Goal: Information Seeking & Learning: Find contact information

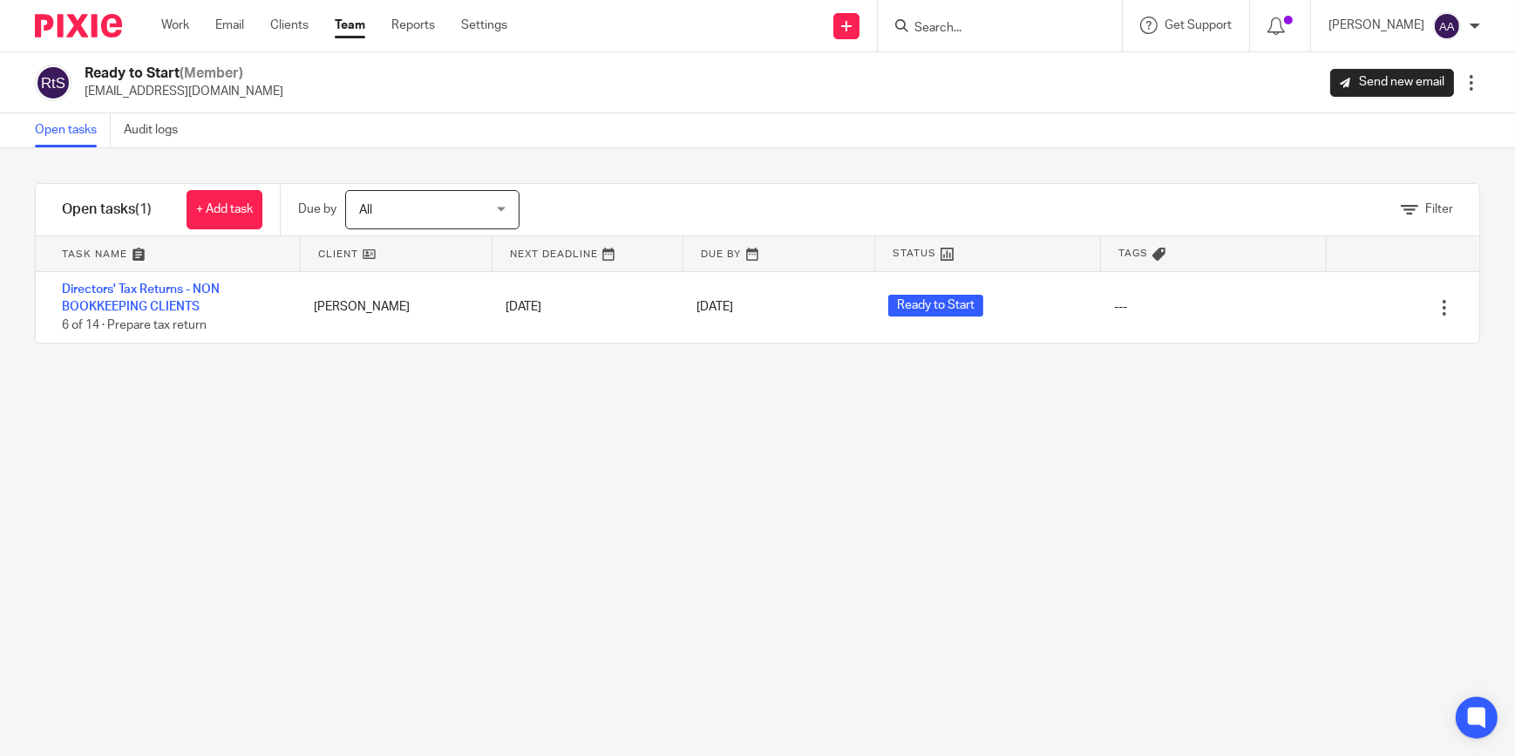
click at [965, 34] on input "Search" at bounding box center [990, 29] width 157 height 16
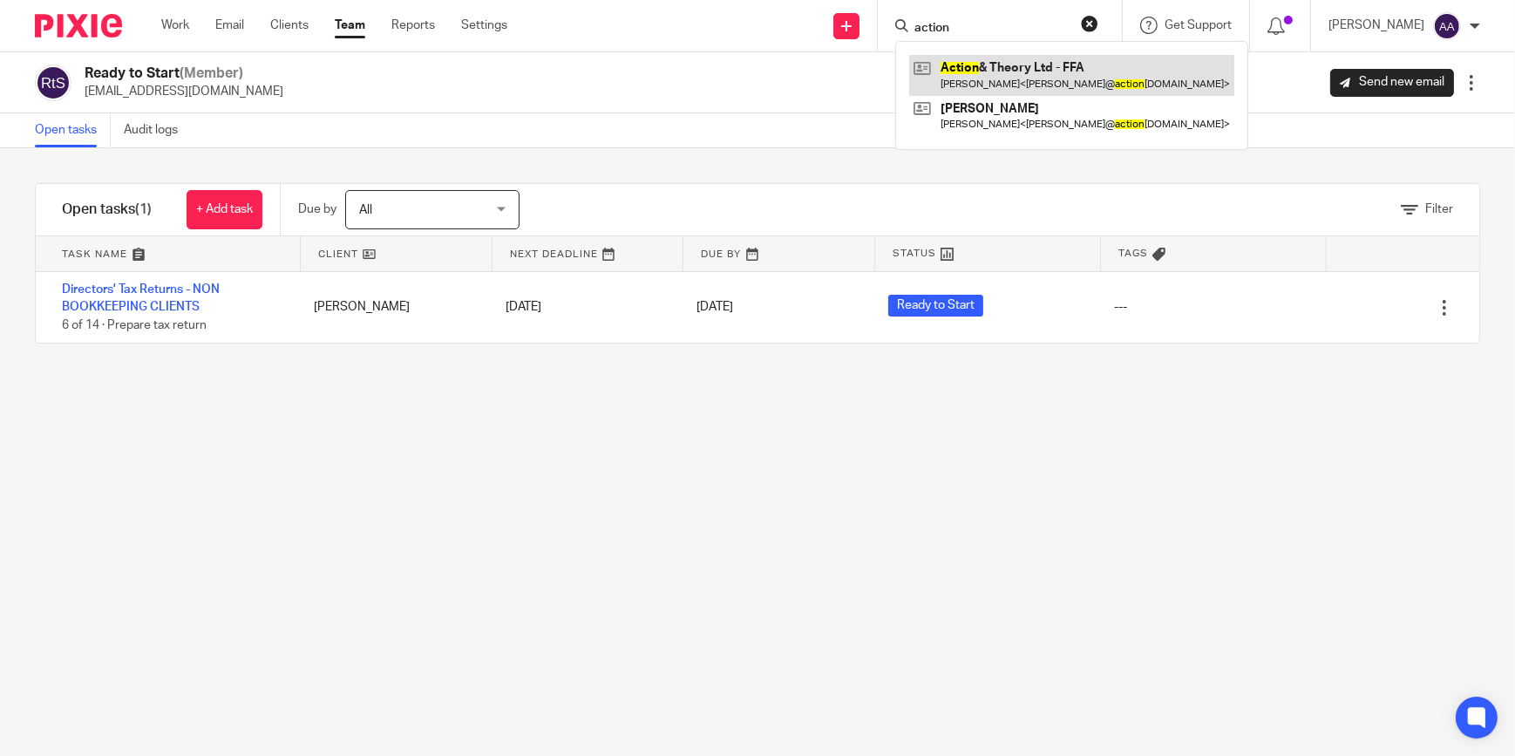
type input "action"
click at [971, 67] on link at bounding box center [1071, 75] width 325 height 40
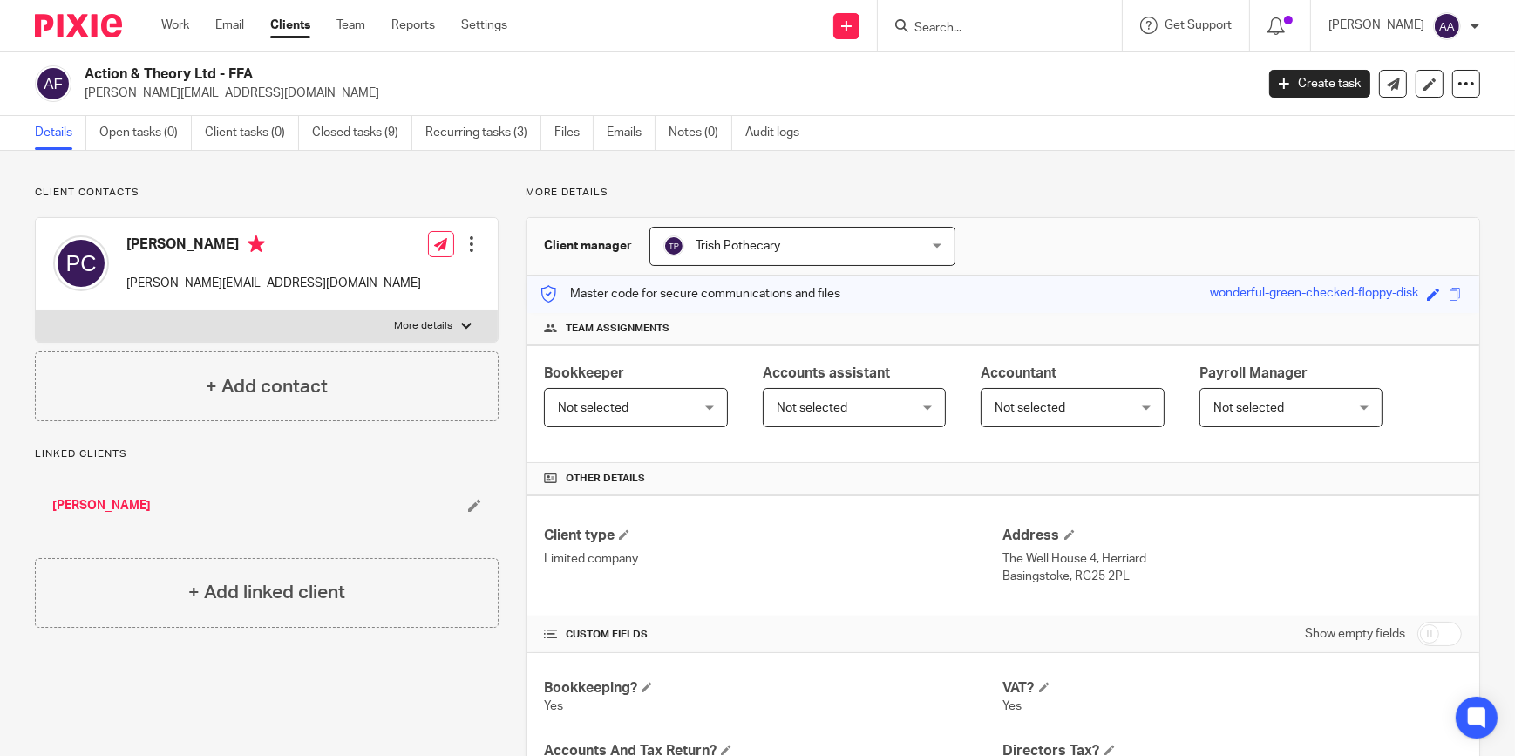
click at [430, 329] on p "More details" at bounding box center [423, 326] width 58 height 14
click at [36, 310] on input "More details" at bounding box center [35, 309] width 1 height 1
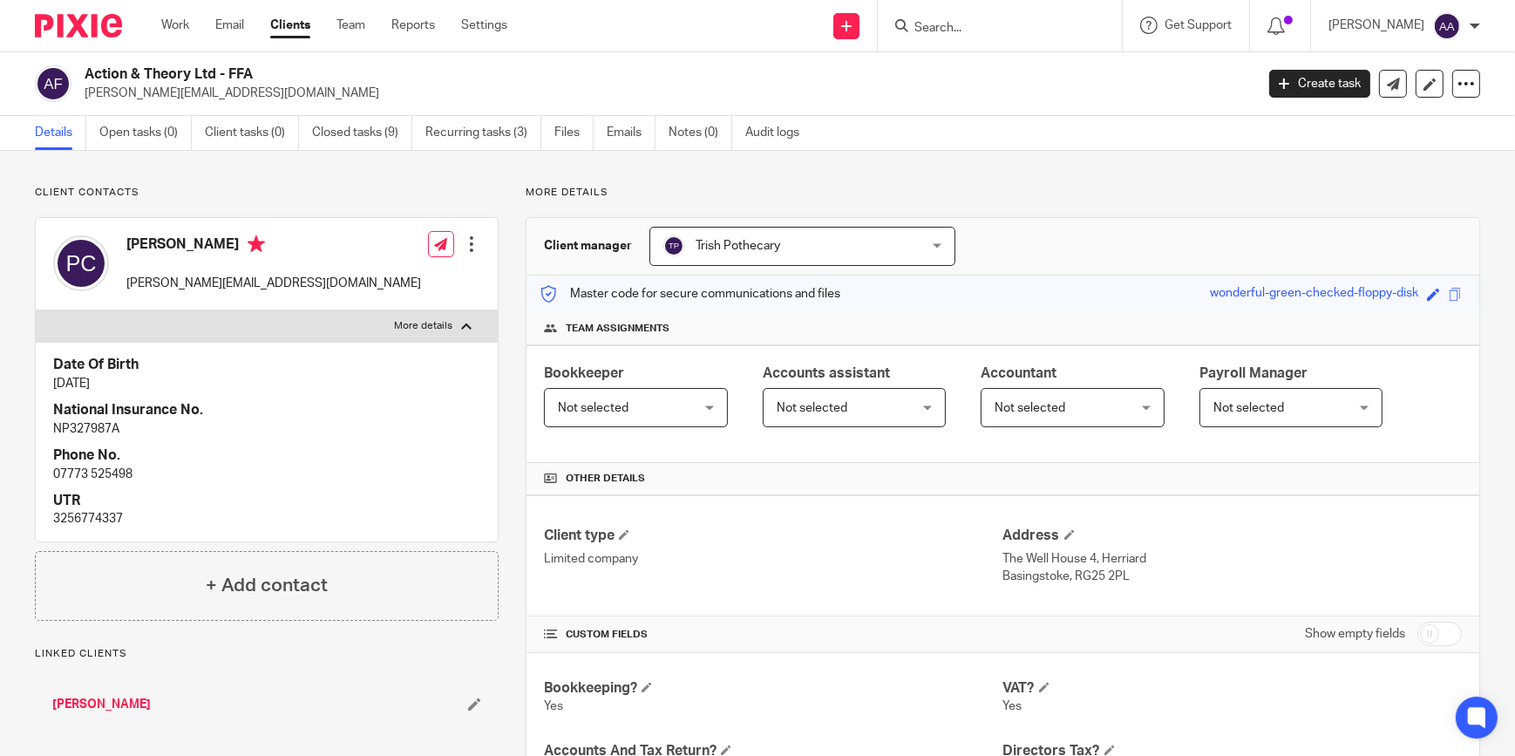
click at [430, 329] on p "More details" at bounding box center [423, 326] width 58 height 14
click at [36, 310] on input "More details" at bounding box center [35, 309] width 1 height 1
checkbox input "false"
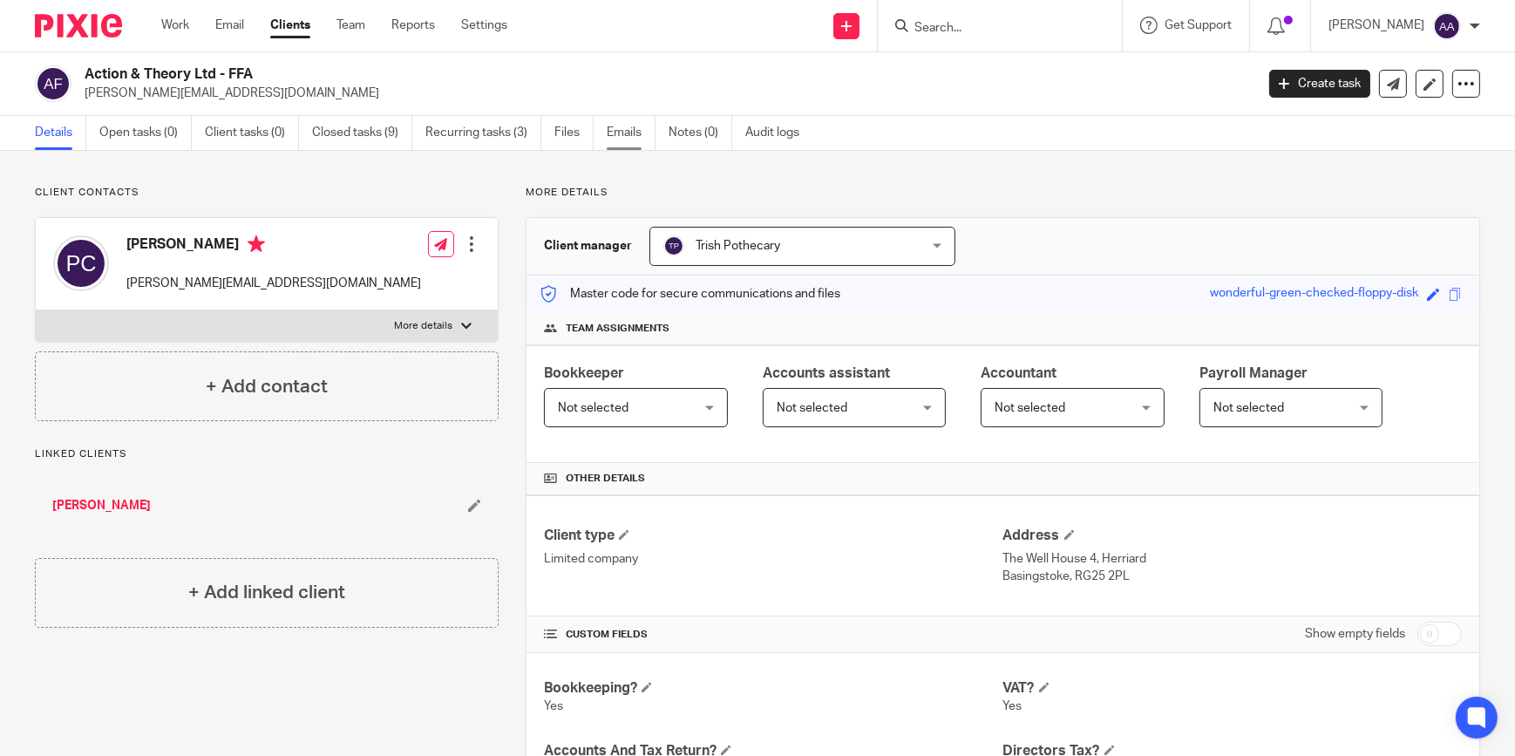
click at [619, 145] on link "Emails" at bounding box center [631, 133] width 49 height 34
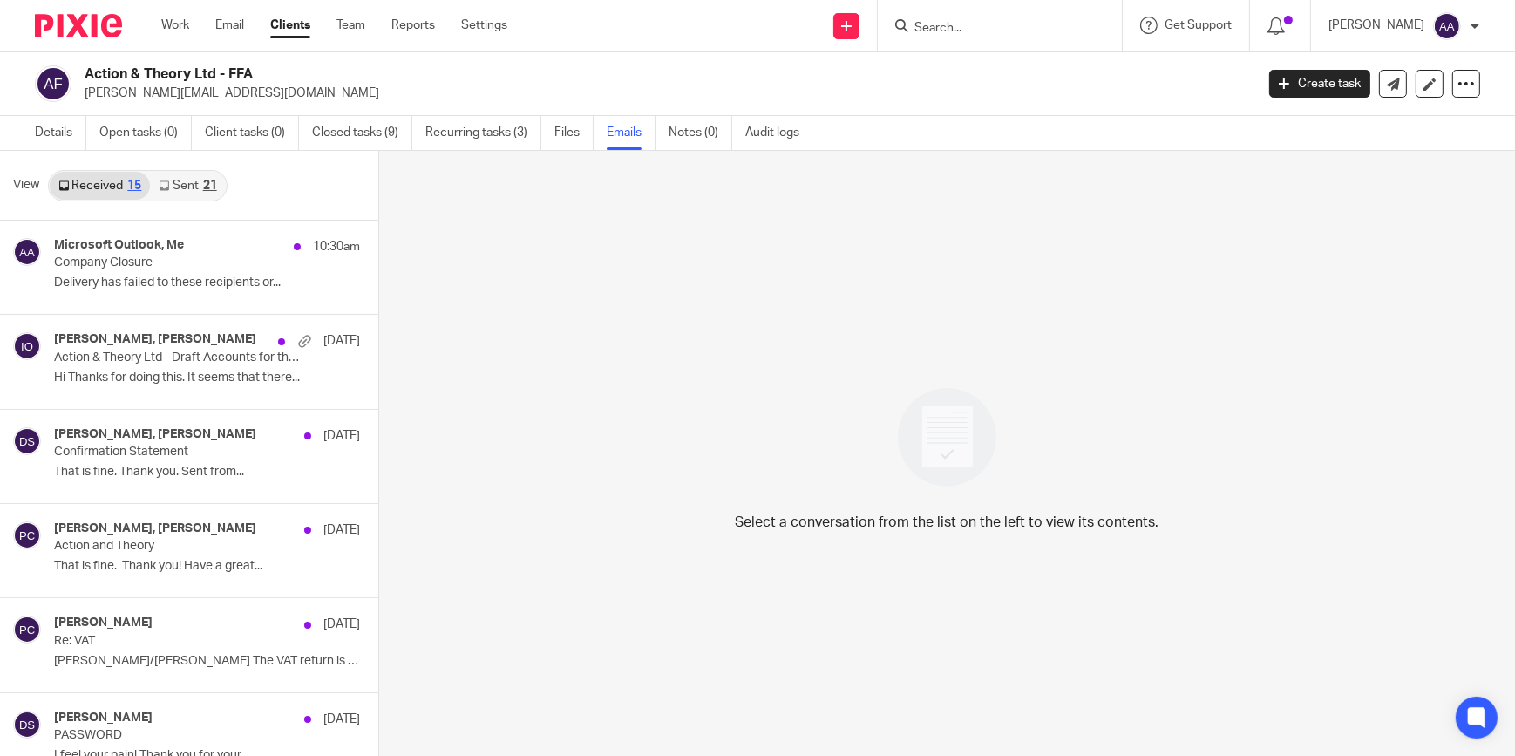
click at [169, 180] on link "Sent 21" at bounding box center [187, 186] width 75 height 28
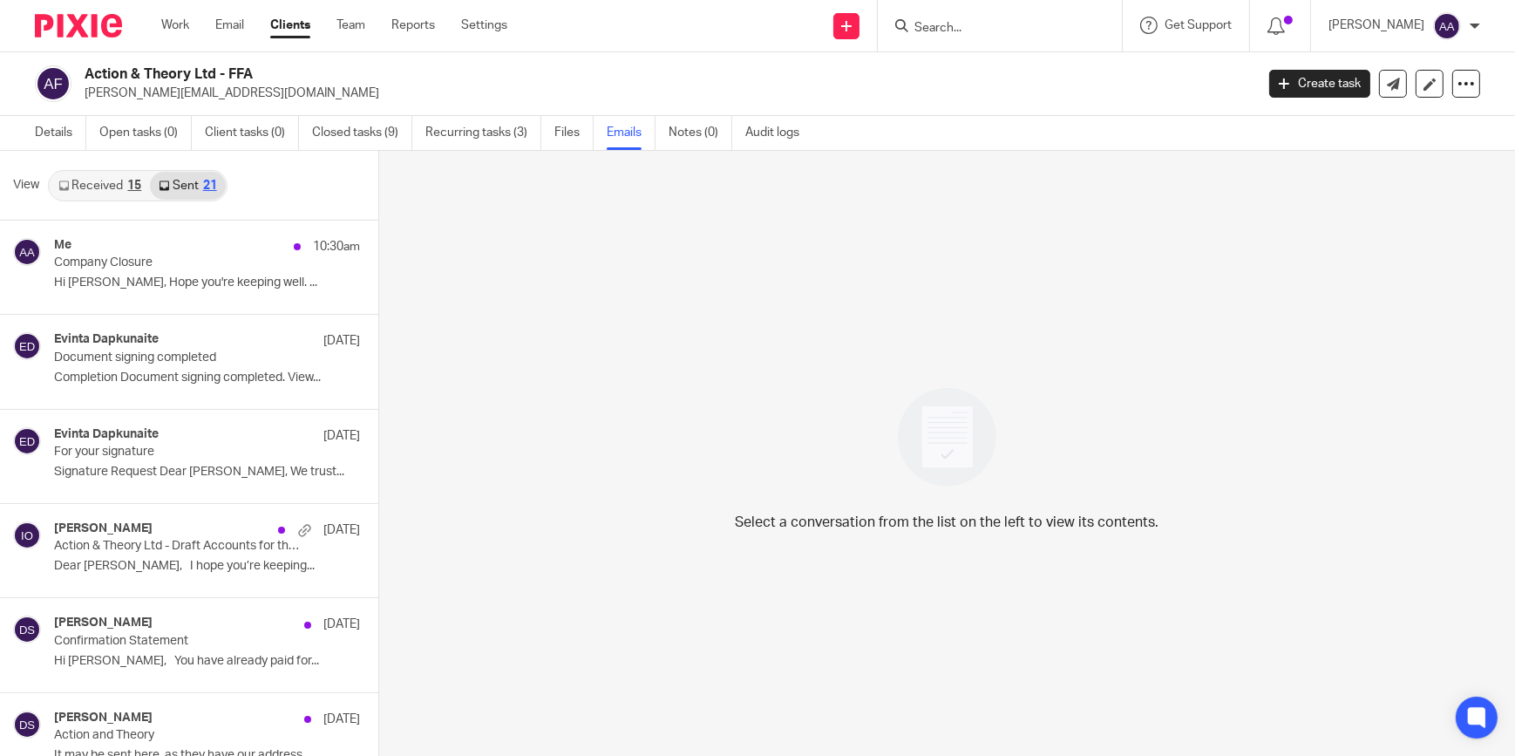
scroll to position [2, 0]
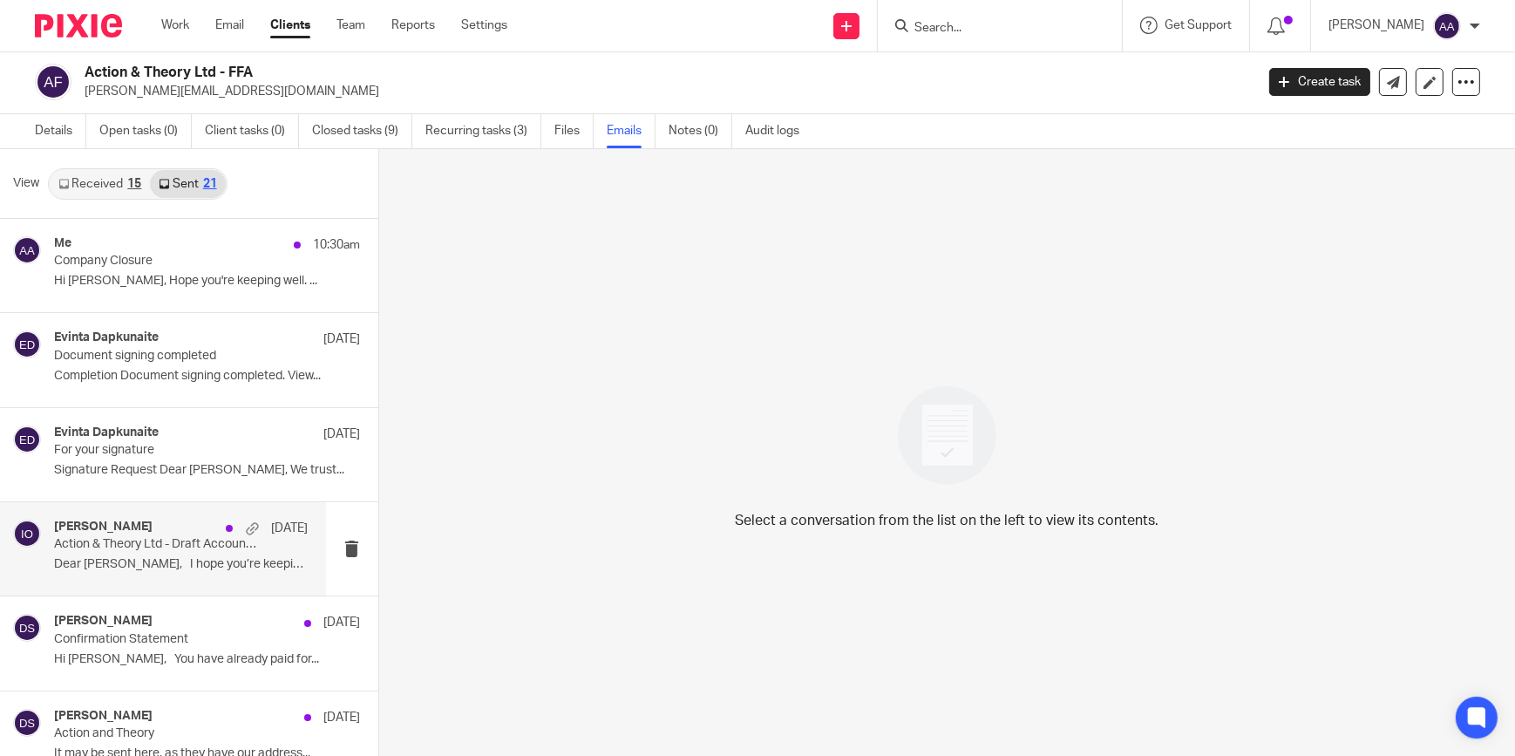
click at [141, 551] on div "Isaiah Oluwasore 8 Sep Action & Theory Ltd - Draft Accounts for the year ended …" at bounding box center [181, 548] width 254 height 58
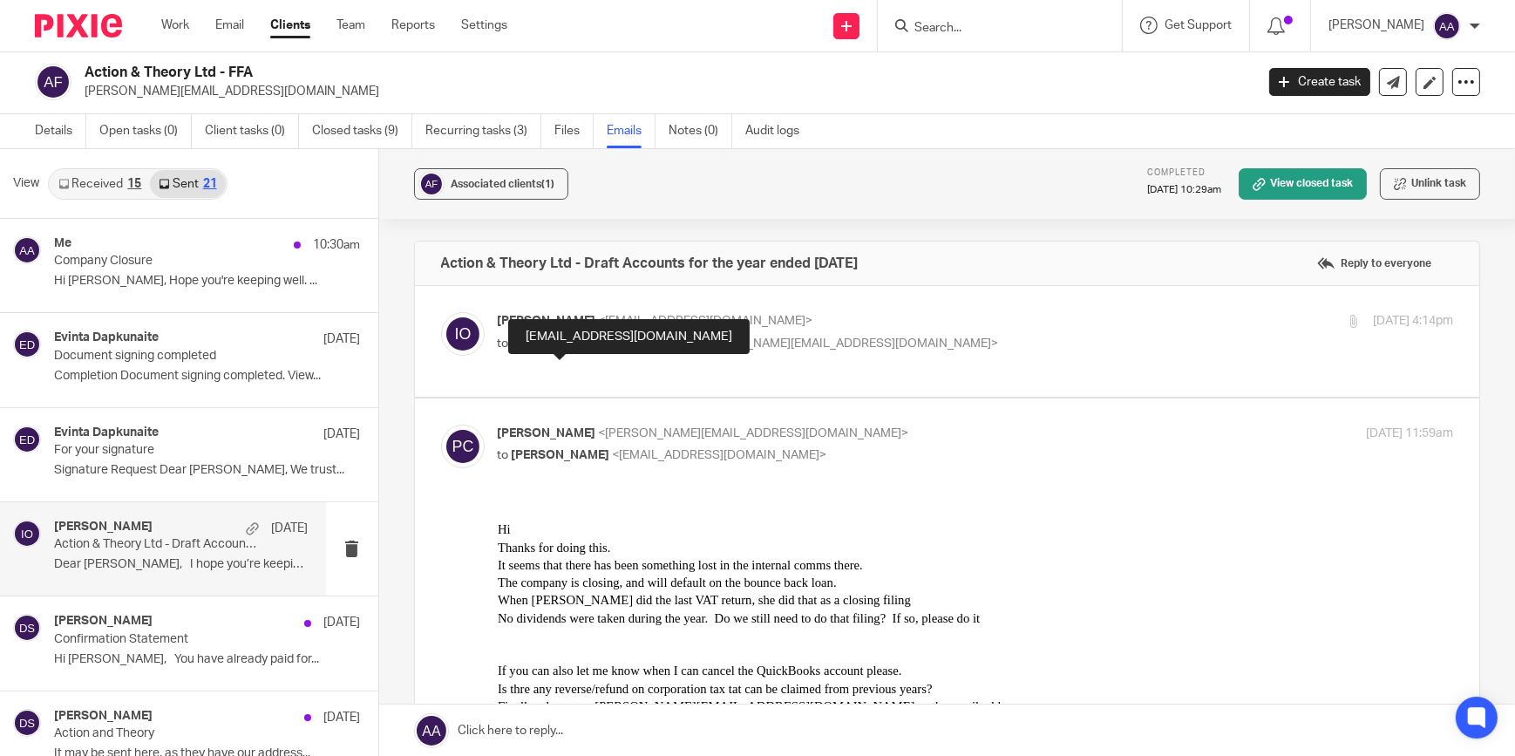
scroll to position [263, 0]
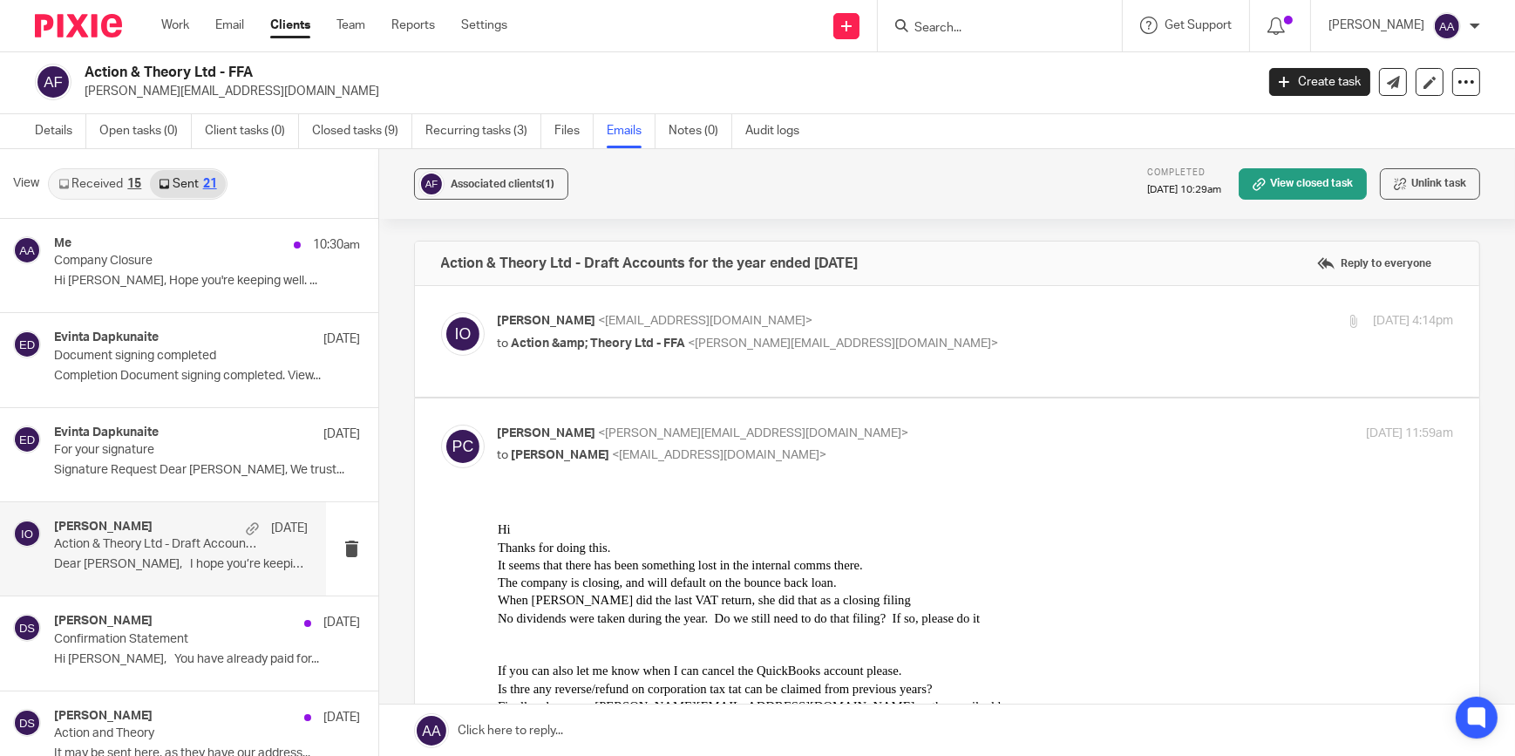
click at [693, 443] on div "Phillip Collins <phillip@actionandtheory.com> to Isaiah Oluwasore <isaiah@black…" at bounding box center [816, 444] width 637 height 40
checkbox input "false"
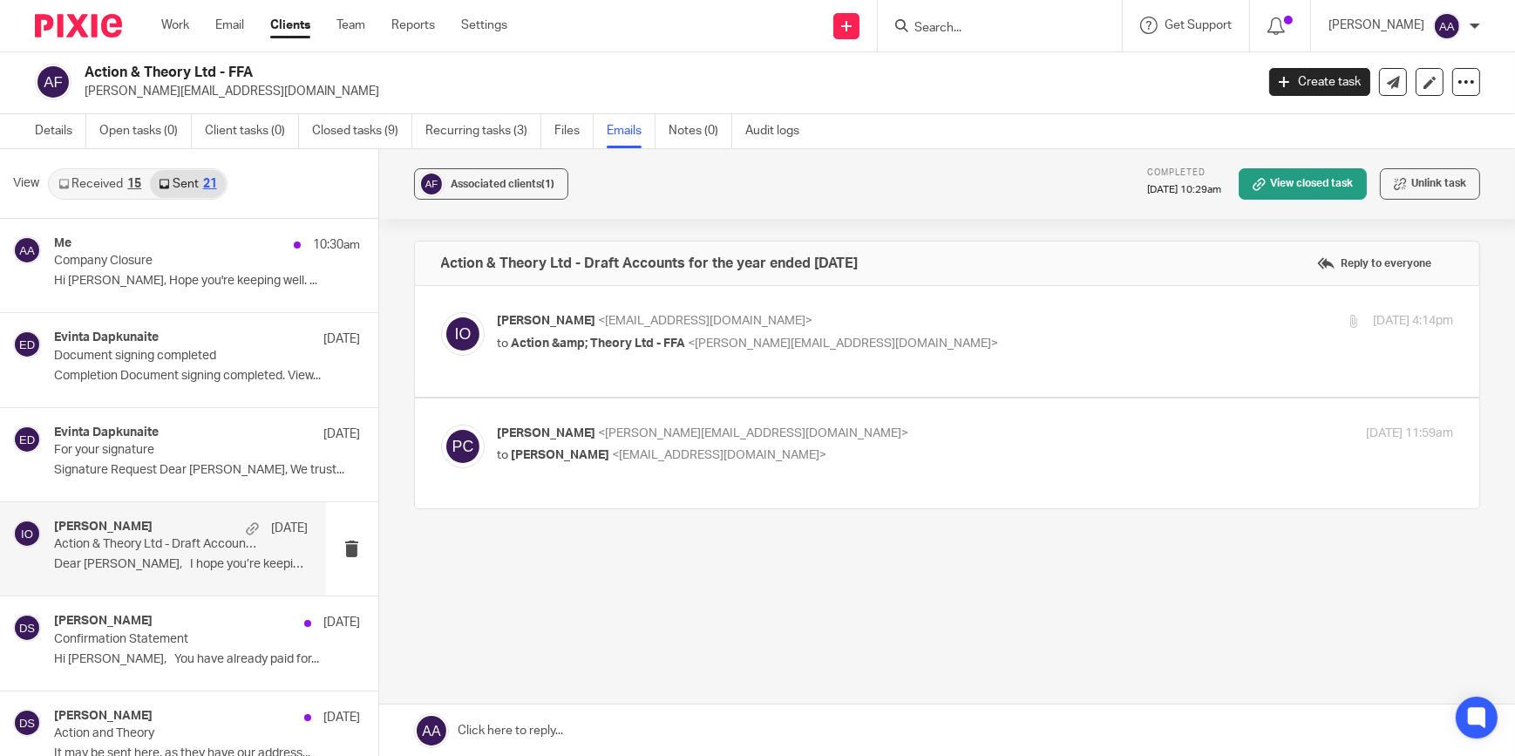
click at [131, 172] on link "Received 15" at bounding box center [100, 184] width 100 height 28
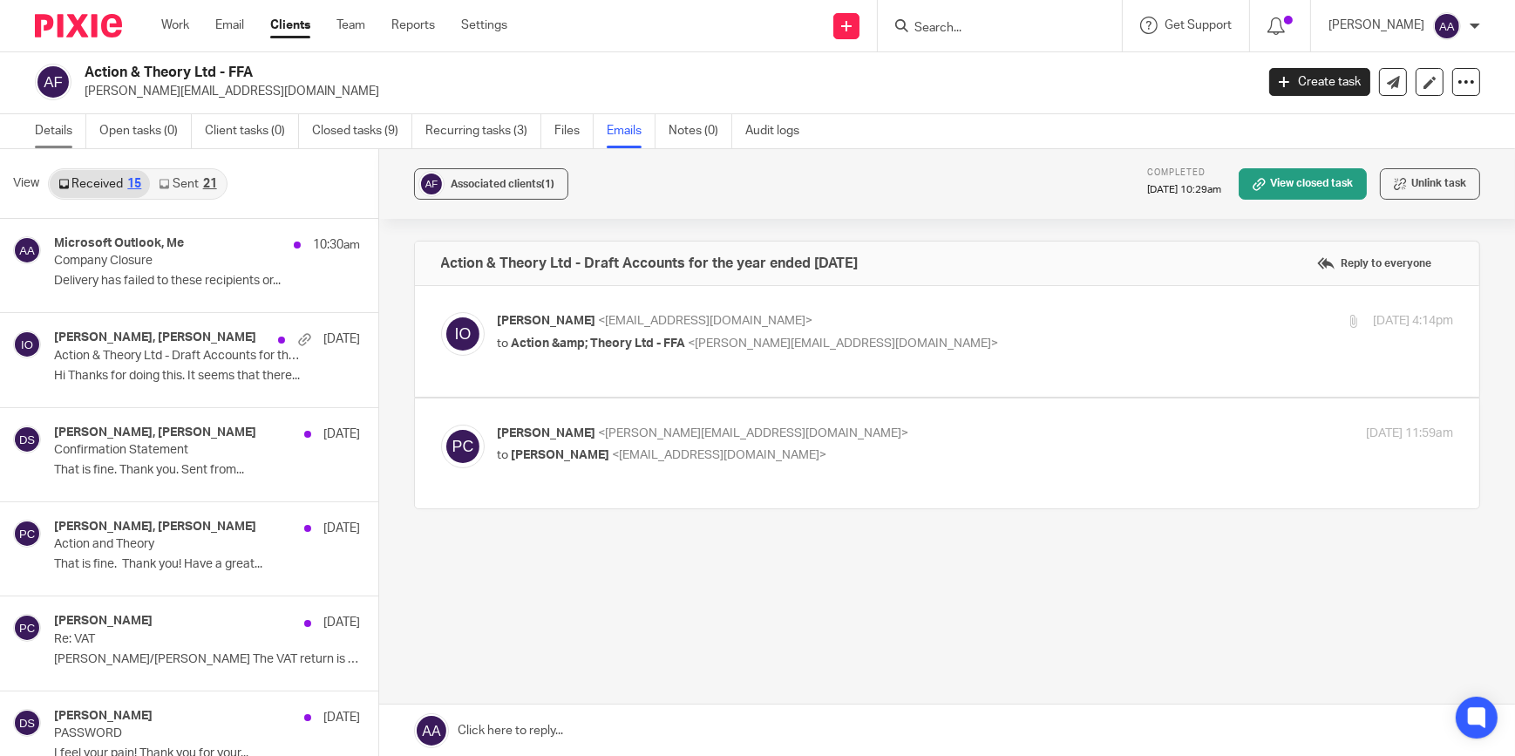
click at [51, 126] on link "Details" at bounding box center [60, 131] width 51 height 34
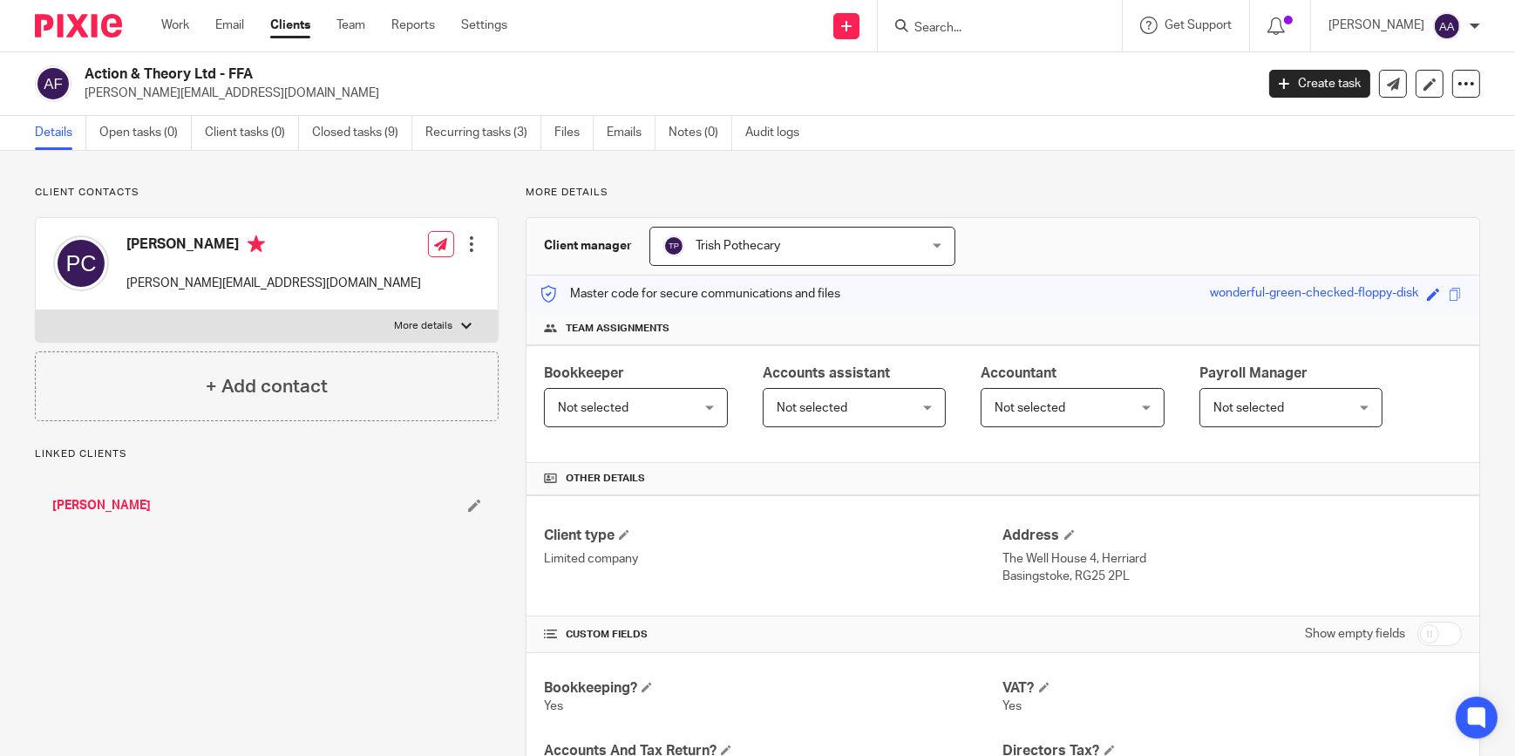
click at [444, 314] on label "More details" at bounding box center [267, 325] width 462 height 31
click at [36, 310] on input "More details" at bounding box center [35, 309] width 1 height 1
checkbox input "true"
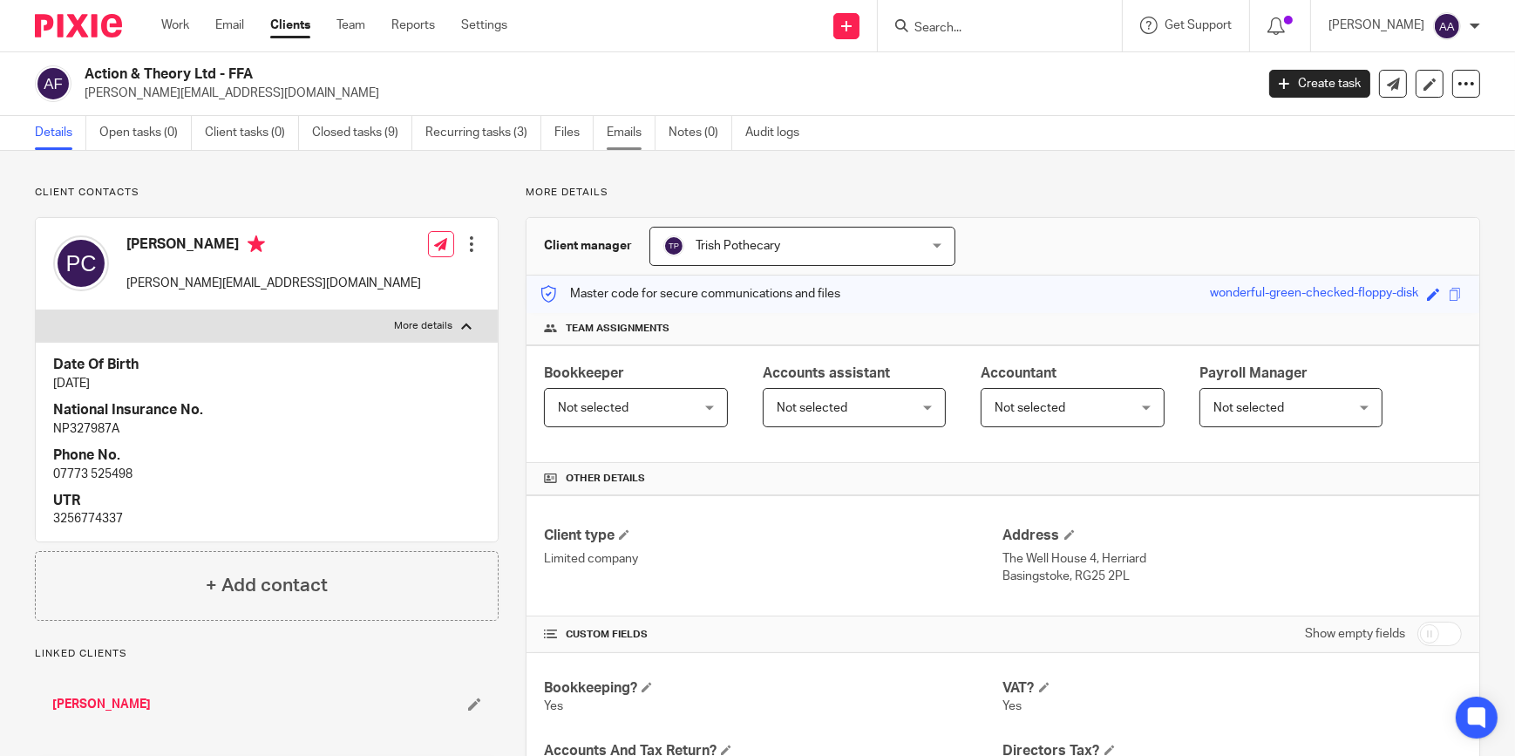
click at [614, 117] on link "Emails" at bounding box center [631, 133] width 49 height 34
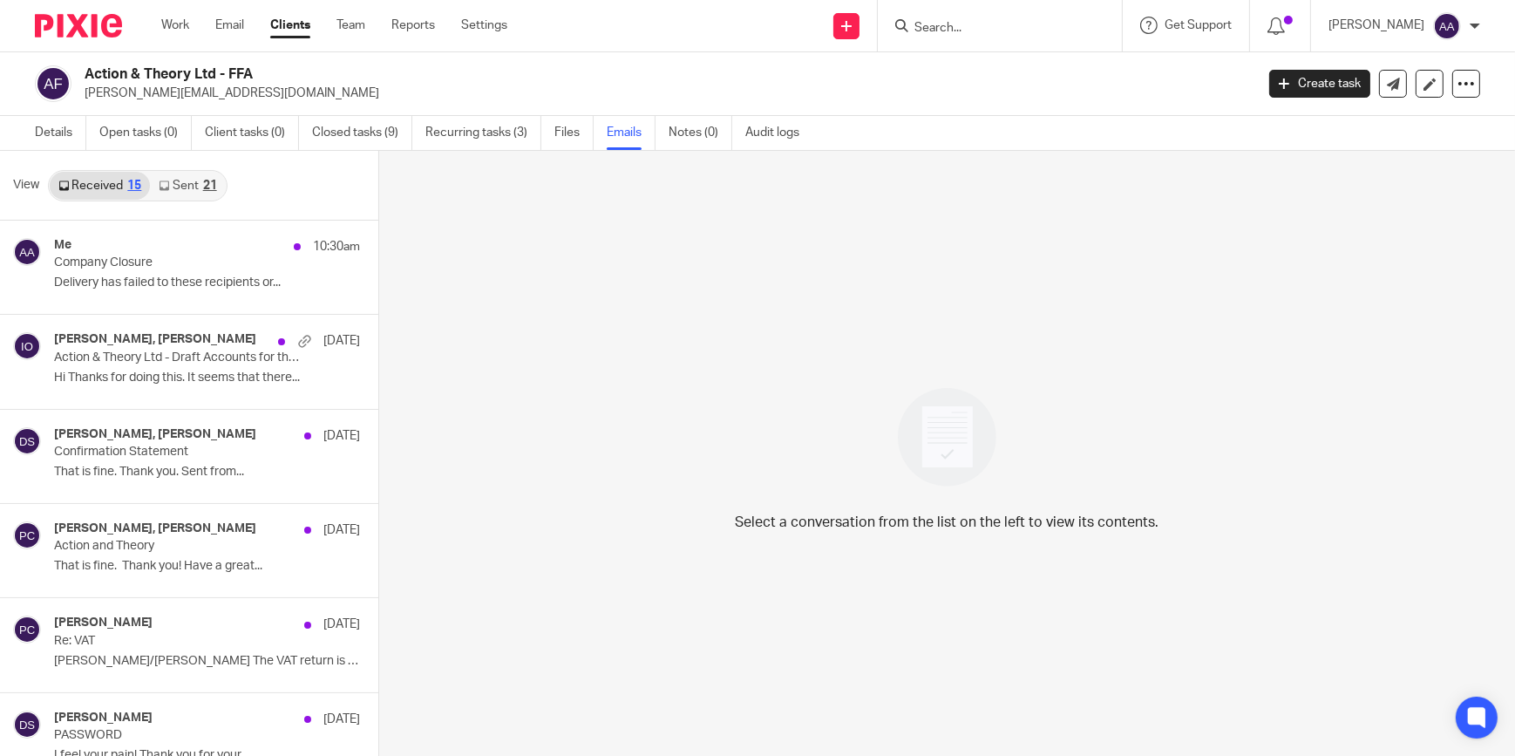
click at [178, 185] on link "Sent 21" at bounding box center [187, 186] width 75 height 28
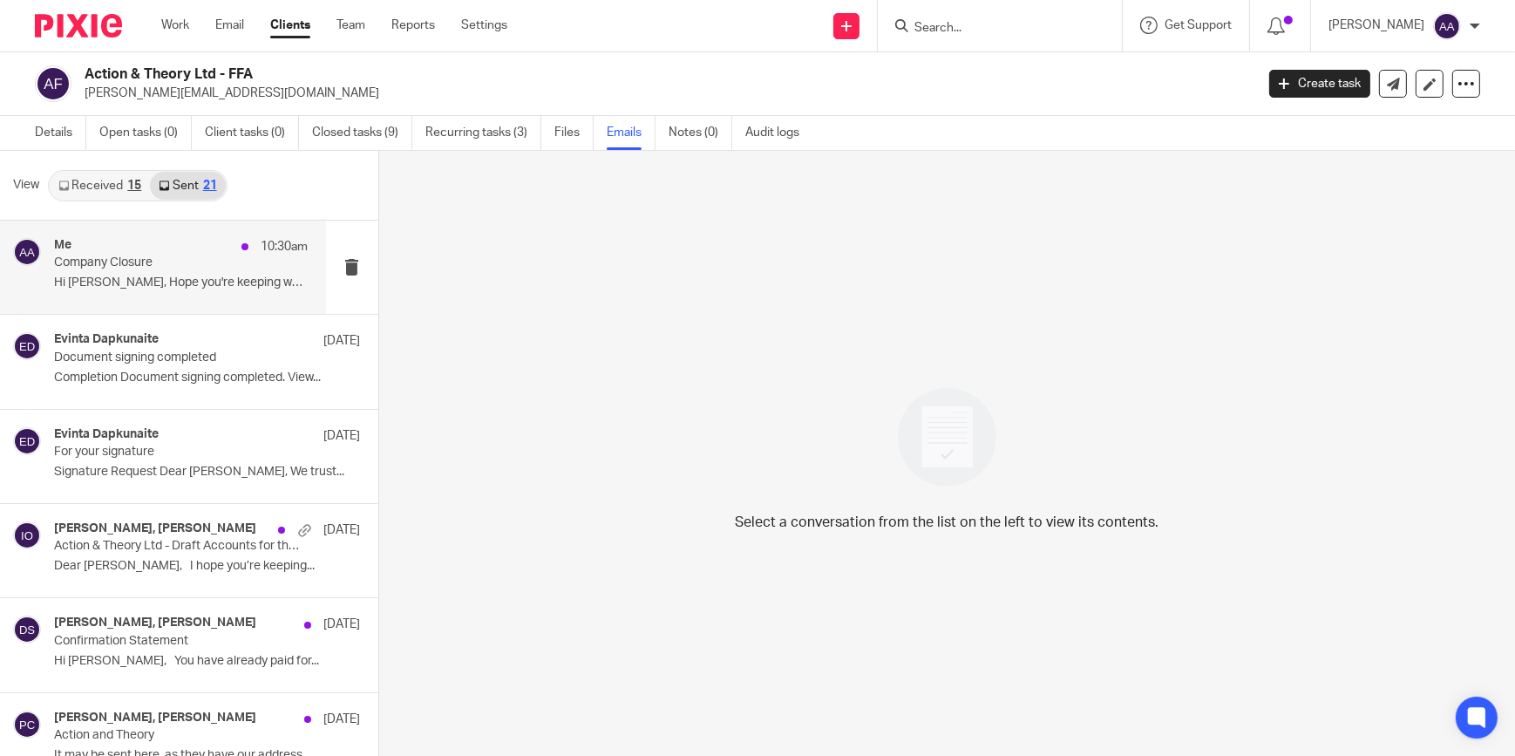
scroll to position [2, 0]
click at [224, 274] on p "Hi Phillip, Hope you're keeping well. ..." at bounding box center [181, 281] width 254 height 15
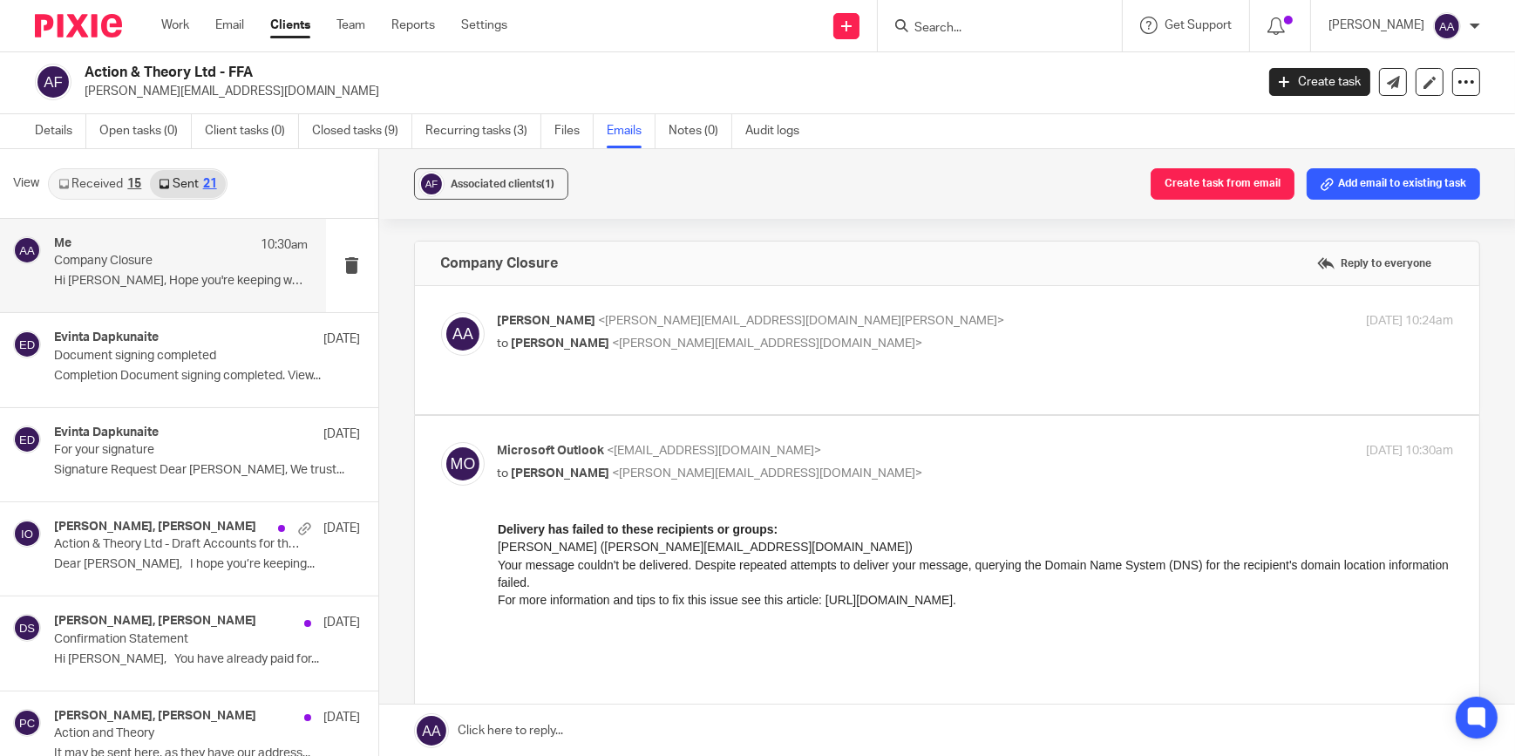
scroll to position [0, 0]
click at [807, 349] on p "to Phillip Collins <phillip@actionandtheory.com>" at bounding box center [816, 344] width 637 height 18
checkbox input "true"
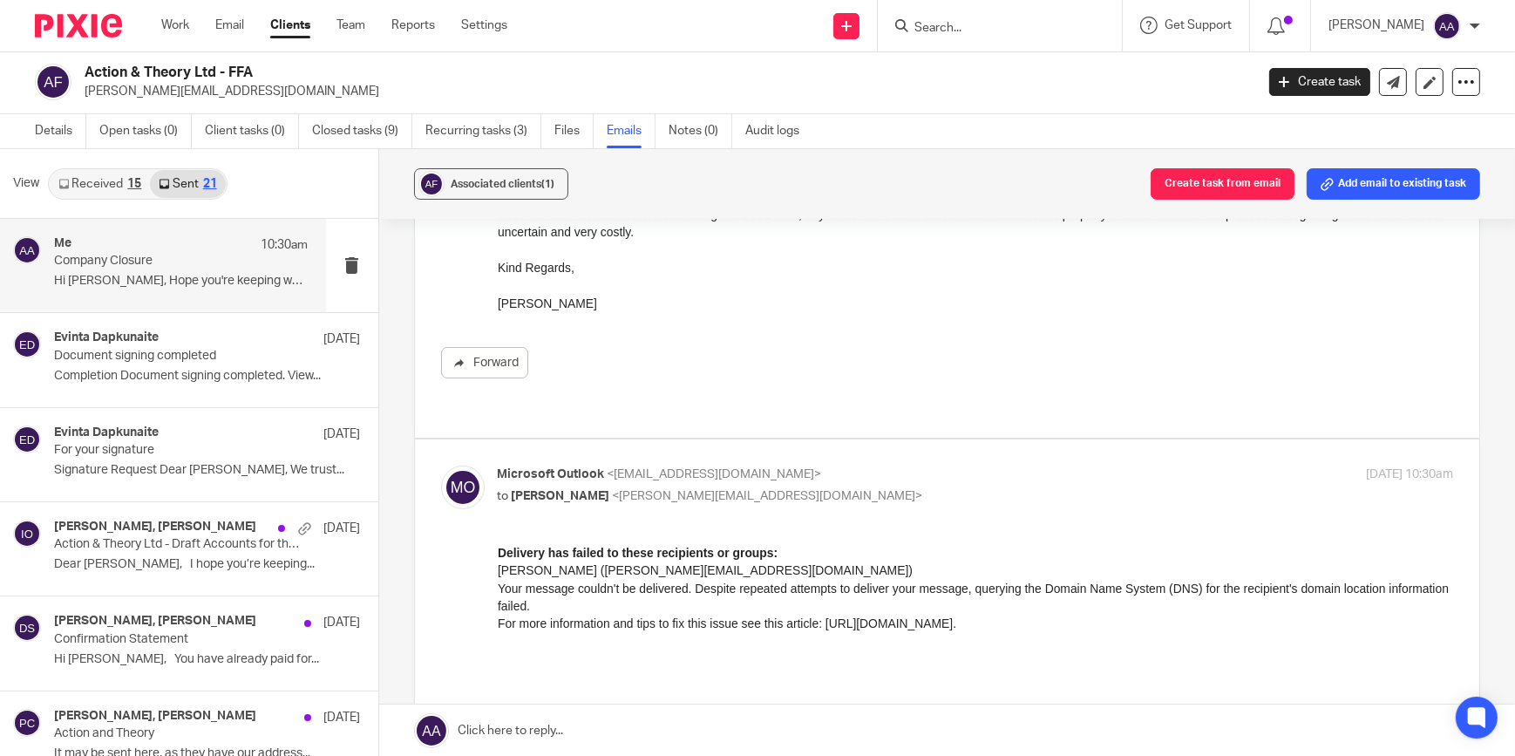
scroll to position [434, 0]
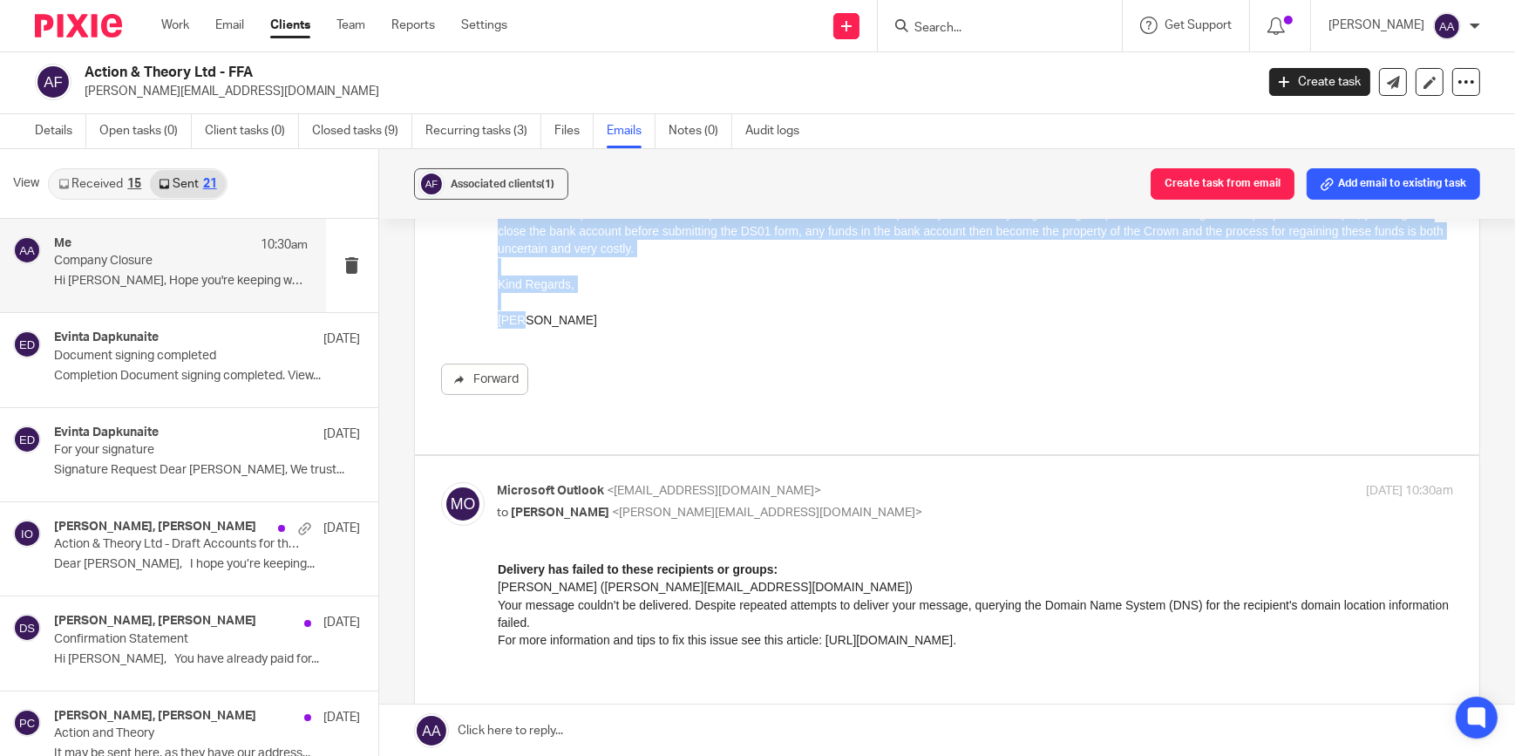
drag, startPoint x: 497, startPoint y: -36, endPoint x: 669, endPoint y: 322, distance: 396.8
click at [669, 322] on div "Hi Phillip, Hope you're keeping well. Isaiah has informed me you are looking to…" at bounding box center [975, 142] width 956 height 372
copy div "Hi Phillip, Hope you're keeping well. Isaiah has informed me you are looking to…"
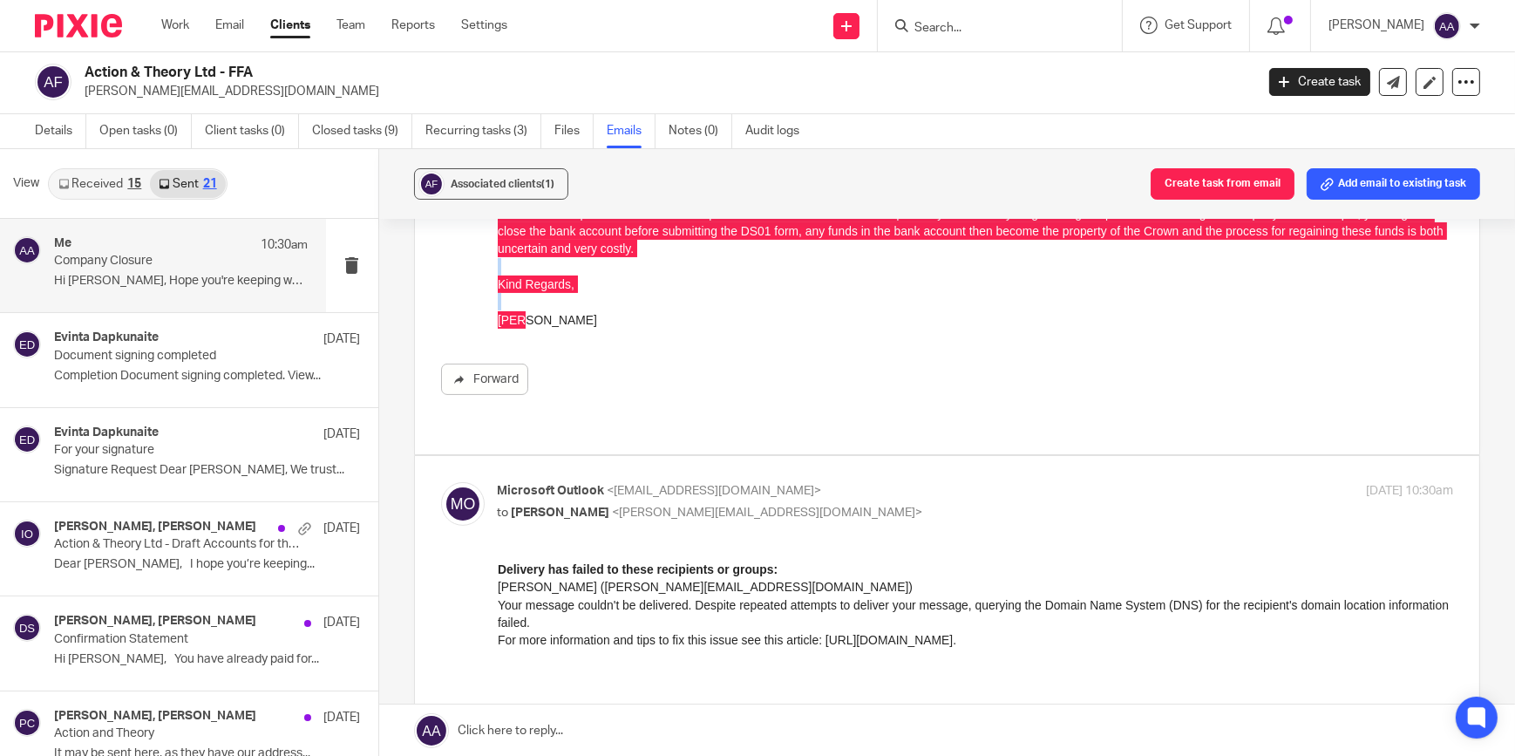
click at [458, 281] on div "Forward" at bounding box center [947, 175] width 1013 height 438
click at [51, 125] on link "Details" at bounding box center [60, 131] width 51 height 34
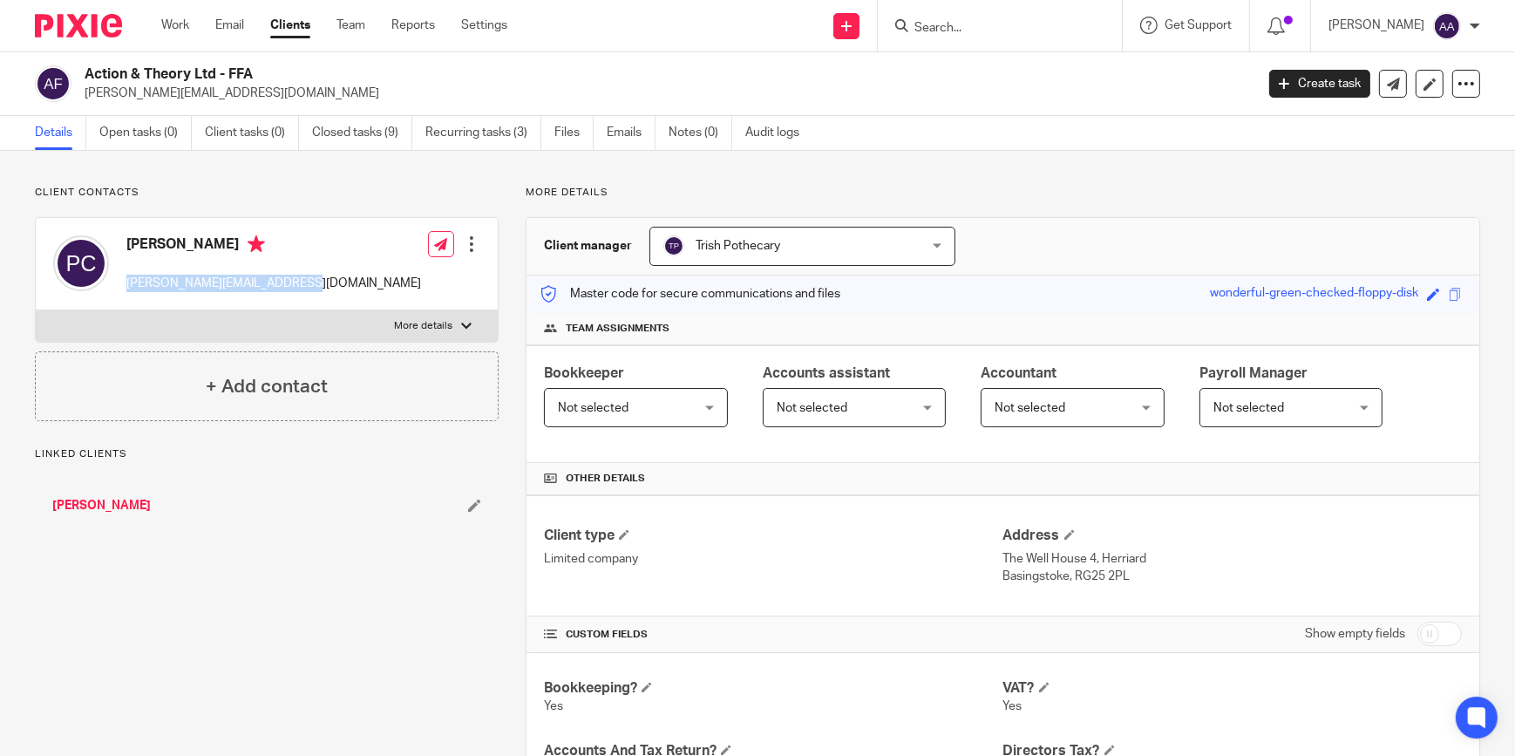
drag, startPoint x: 124, startPoint y: 284, endPoint x: 287, endPoint y: 288, distance: 163.0
click at [287, 288] on div "[PERSON_NAME] [PERSON_NAME][EMAIL_ADDRESS][DOMAIN_NAME]" at bounding box center [237, 264] width 368 height 74
copy p "[PERSON_NAME][EMAIL_ADDRESS][DOMAIN_NAME]"
